Goal: Find specific page/section: Find specific page/section

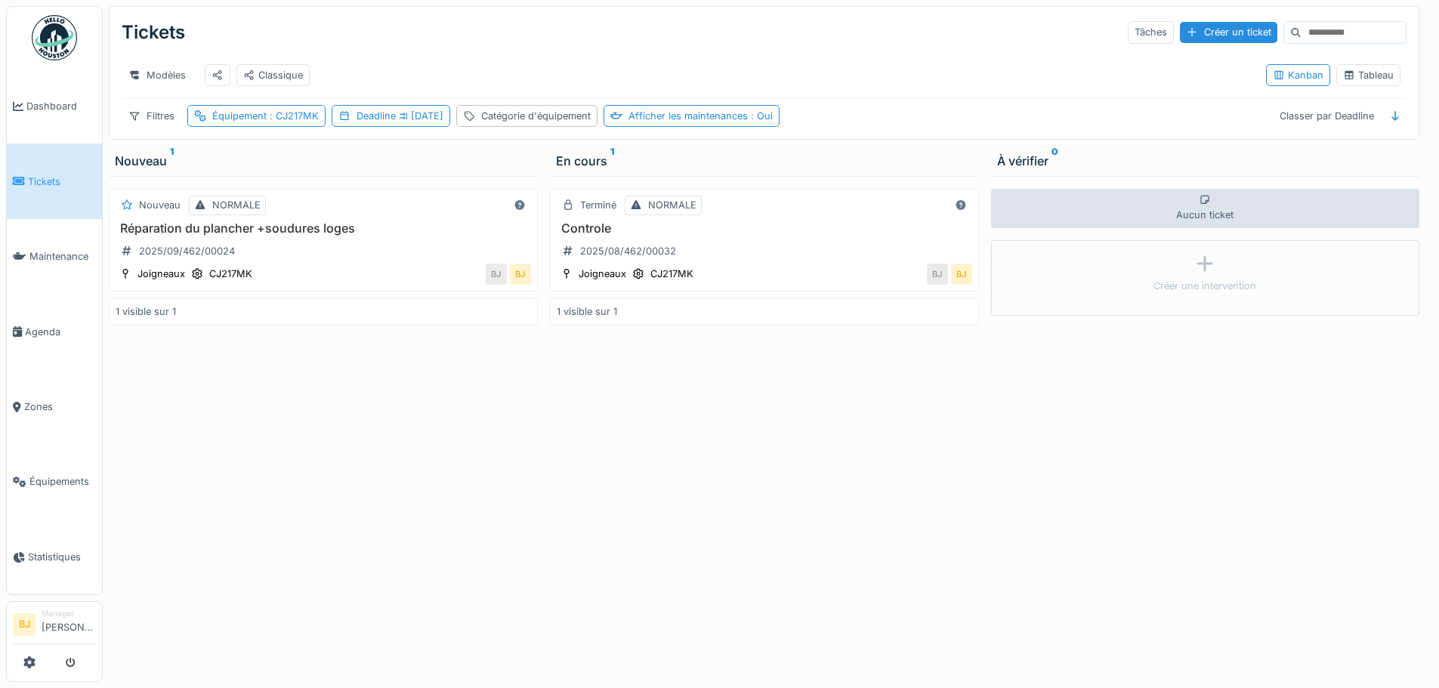
drag, startPoint x: 572, startPoint y: 469, endPoint x: 594, endPoint y: 439, distance: 37.3
click at [577, 462] on div "Terminé NORMALE Controle 2025/08/462/00032 Joigneaux CJ217MK BJ BJ 1 visible su…" at bounding box center [764, 429] width 429 height 506
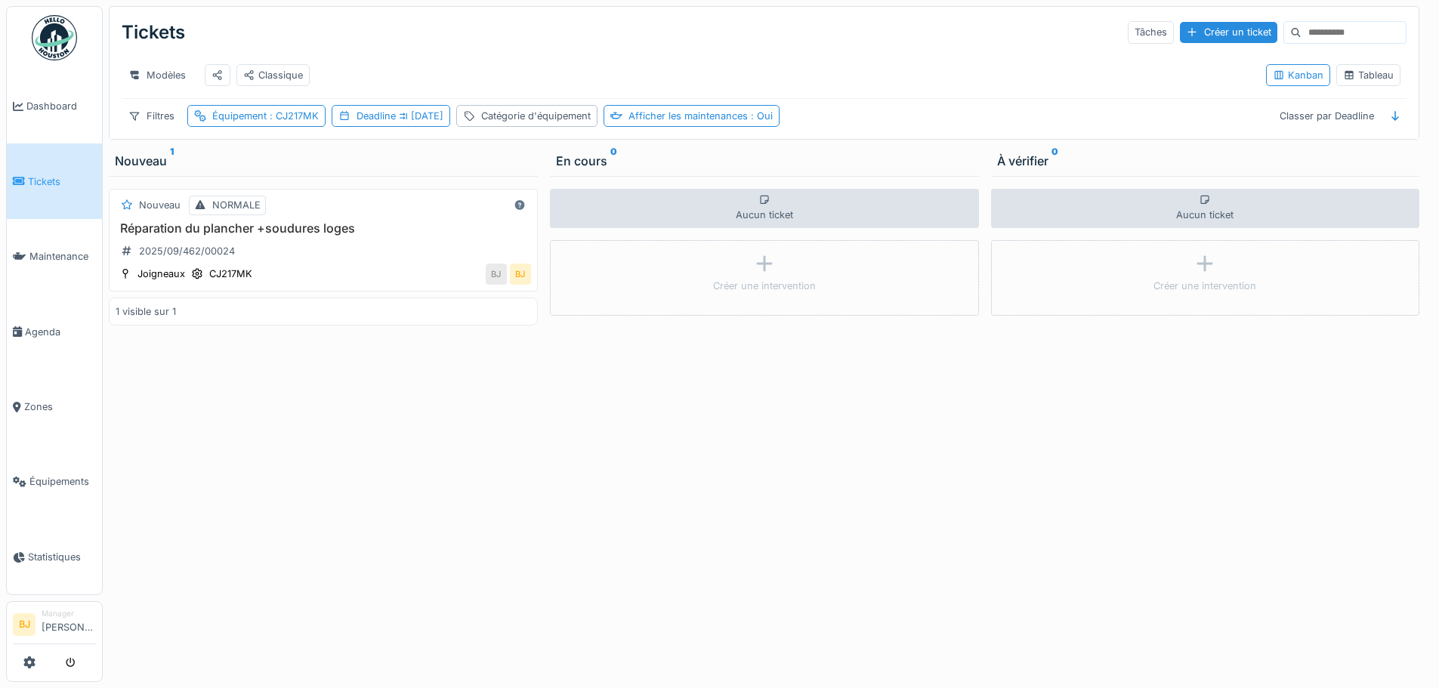
click at [474, 384] on div "Nouveau NORMALE Réparation du plancher +soudures loges 2025/09/462/00024 Joigne…" at bounding box center [323, 429] width 429 height 506
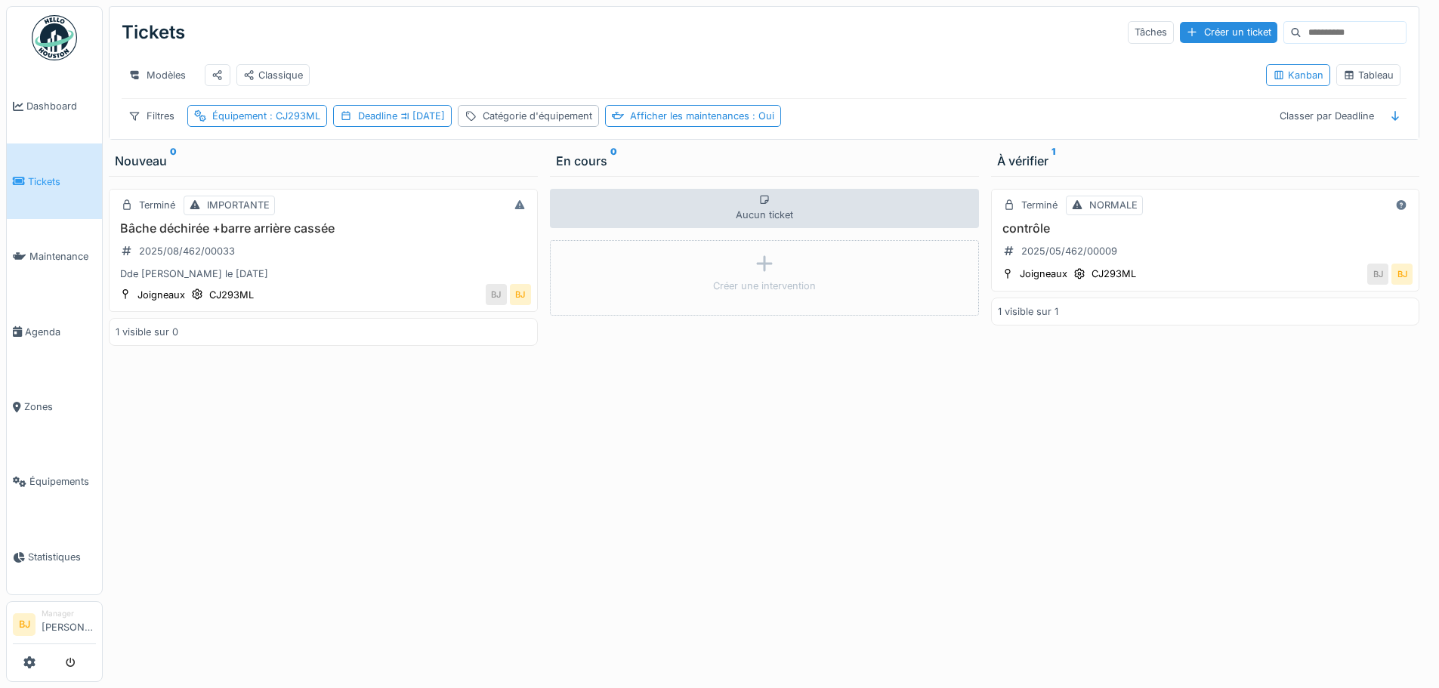
drag, startPoint x: 0, startPoint y: 0, endPoint x: 524, endPoint y: 535, distance: 748.6
click at [524, 535] on div "Terminé IMPORTANTE Bâche déchirée +barre arrière cassée 2025/08/462/00033 Dde J…" at bounding box center [323, 429] width 429 height 506
click at [832, 382] on div "Aucun ticket Créer une intervention" at bounding box center [764, 429] width 429 height 506
click at [553, 465] on div "Aucun ticket Créer une intervention" at bounding box center [764, 429] width 429 height 506
click at [834, 423] on div "Aucun ticket Créer une intervention" at bounding box center [764, 429] width 429 height 506
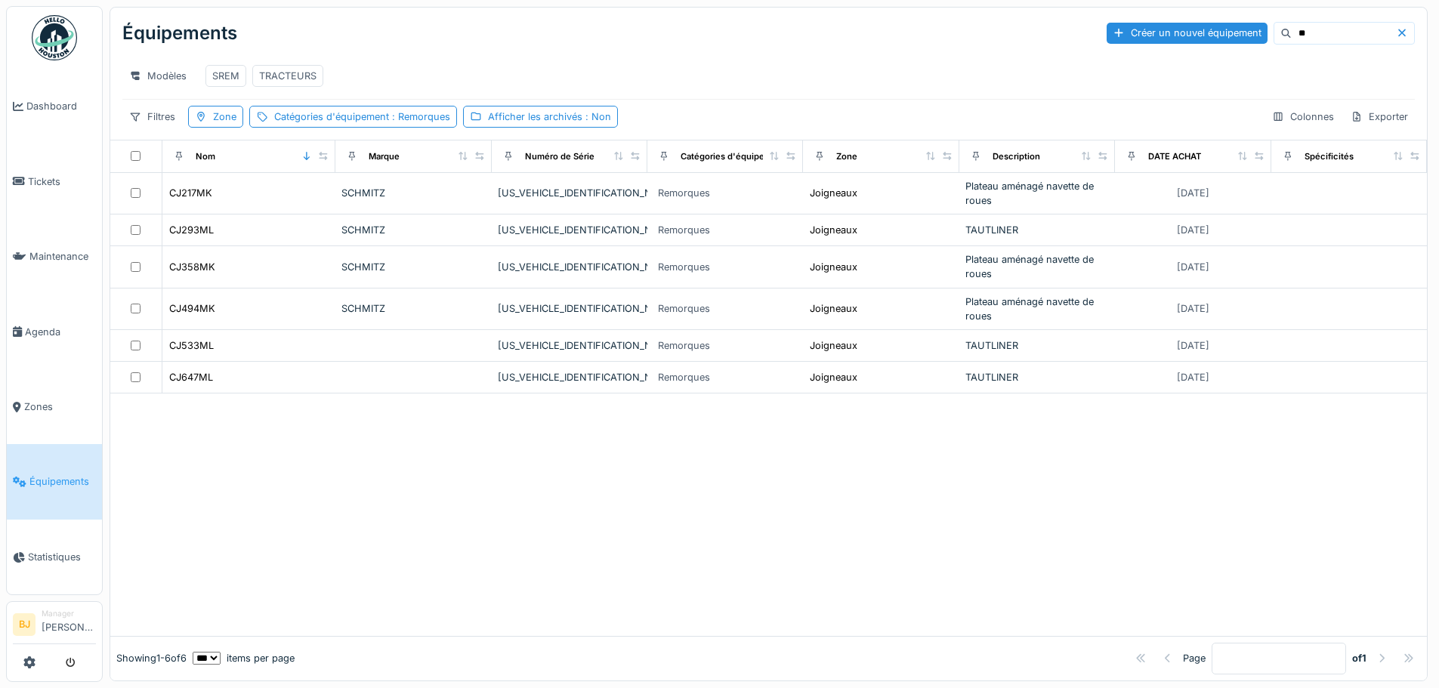
click at [608, 650] on div "Page * of 1" at bounding box center [858, 659] width 1127 height 32
